Goal: Browse casually: Explore the website without a specific task or goal

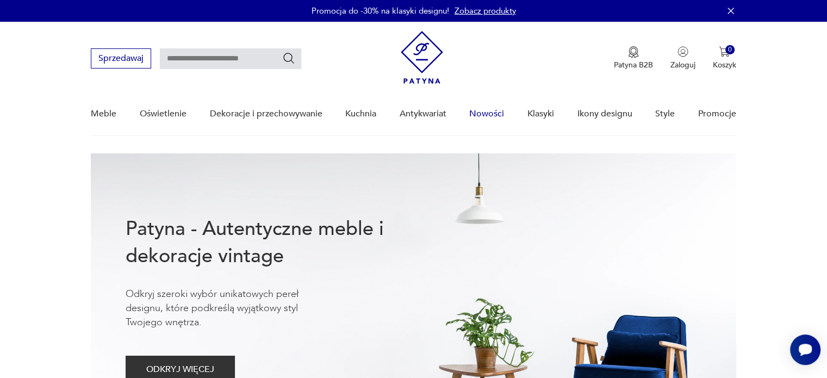
drag, startPoint x: 514, startPoint y: 115, endPoint x: 501, endPoint y: 115, distance: 12.5
click at [514, 115] on div "Meble Oświetlenie Dekoracje i przechowywanie Kuchnia Antykwariat Nowości Klasyk…" at bounding box center [413, 114] width 645 height 42
click at [487, 115] on link "Nowości" at bounding box center [486, 114] width 35 height 42
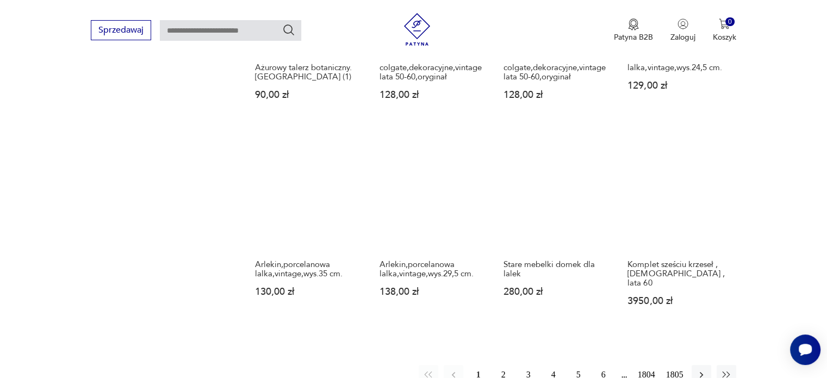
scroll to position [830, 0]
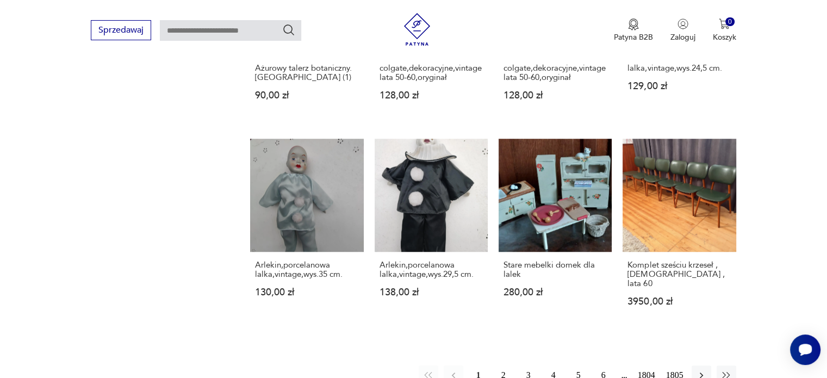
click at [502, 365] on button "2" at bounding box center [503, 375] width 20 height 20
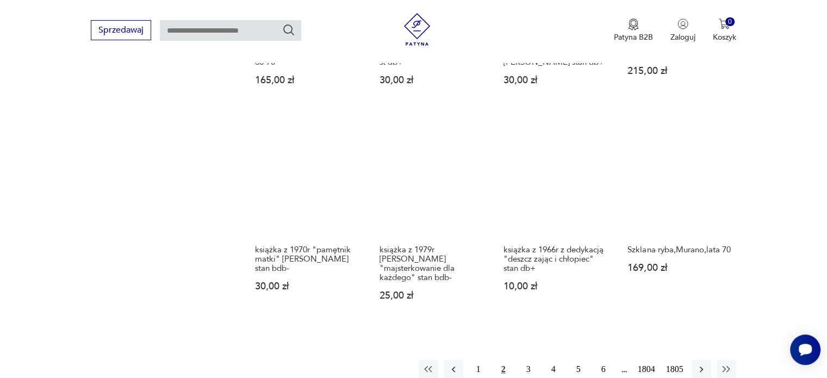
scroll to position [895, 0]
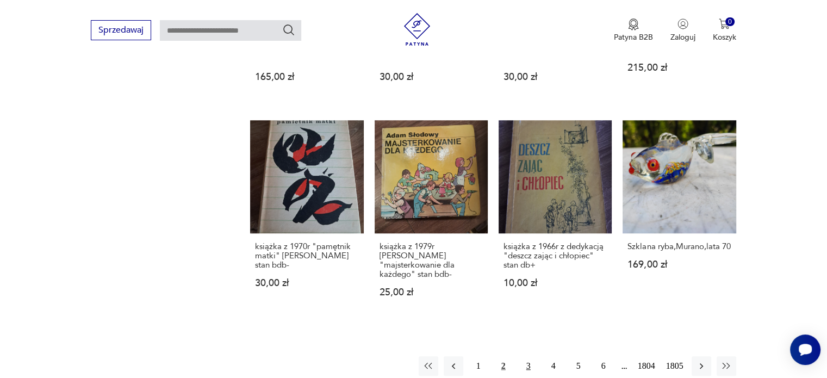
click at [530, 356] on button "3" at bounding box center [528, 366] width 20 height 20
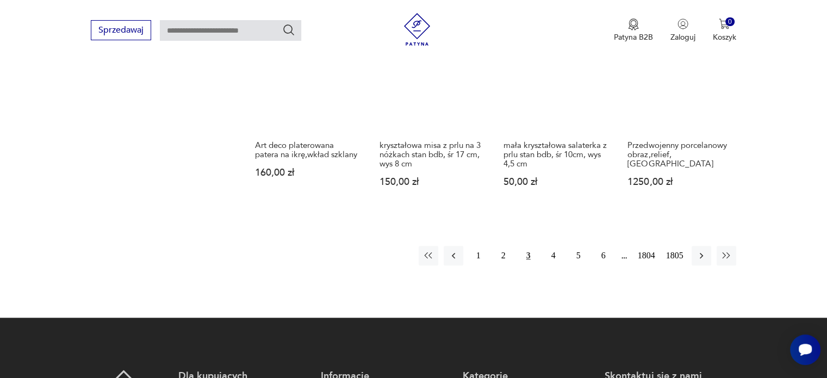
scroll to position [950, 0]
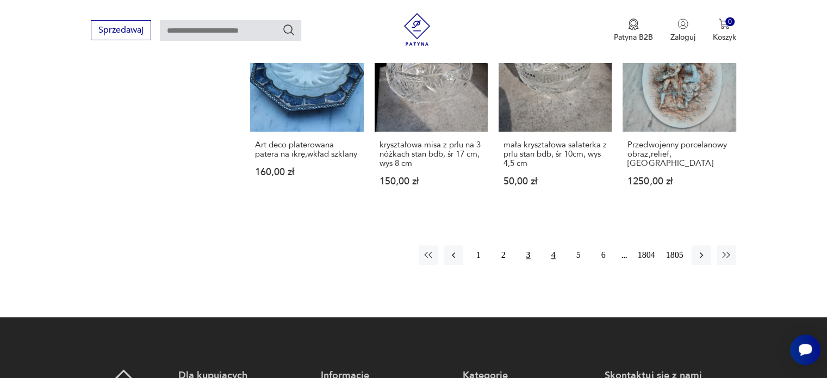
click at [552, 254] on button "4" at bounding box center [553, 255] width 20 height 20
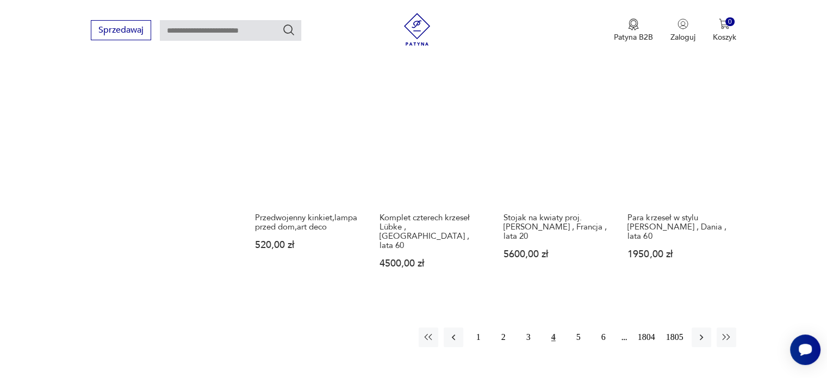
scroll to position [891, 0]
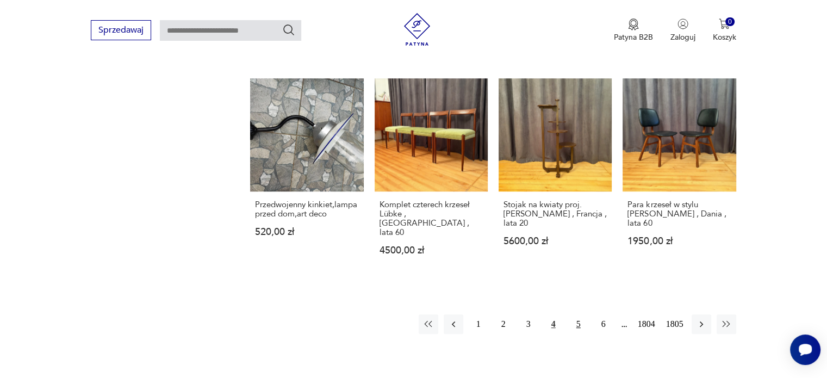
click at [575, 314] on button "5" at bounding box center [578, 324] width 20 height 20
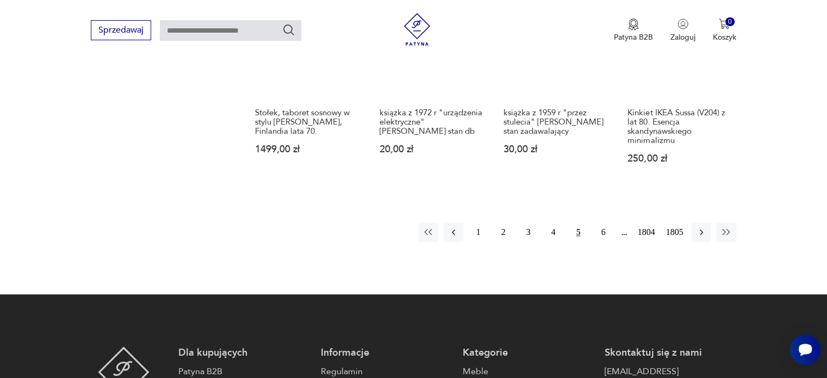
scroll to position [983, 0]
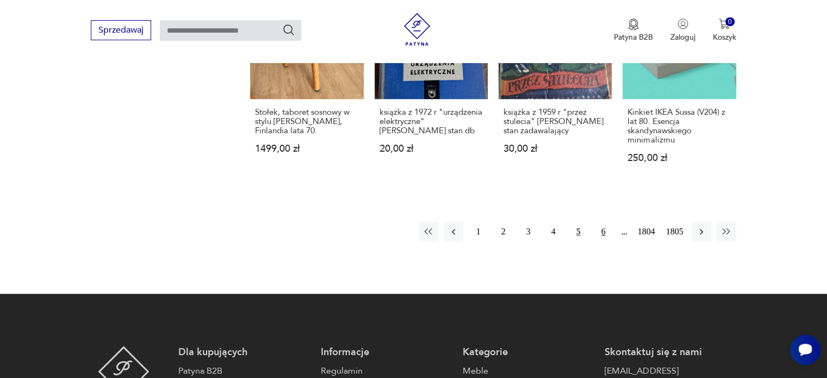
click at [602, 222] on button "6" at bounding box center [603, 232] width 20 height 20
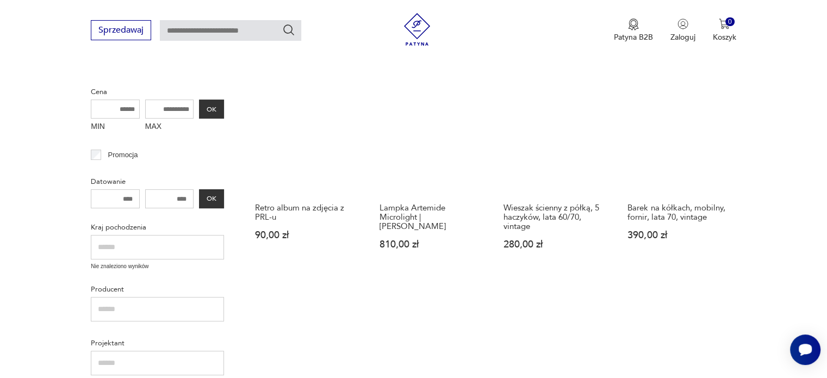
scroll to position [284, 0]
